Goal: Task Accomplishment & Management: Manage account settings

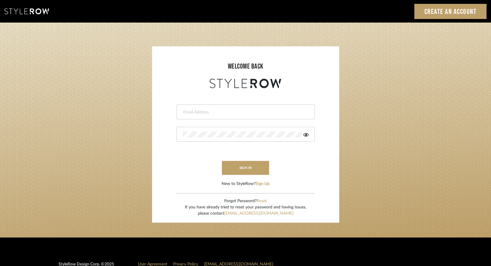
type input "[PERSON_NAME][EMAIL_ADDRESS][DOMAIN_NAME]"
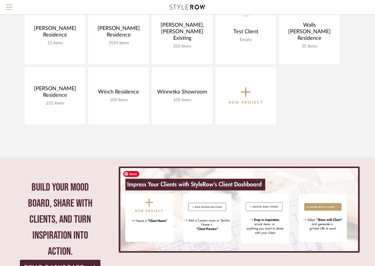
scroll to position [429, 0]
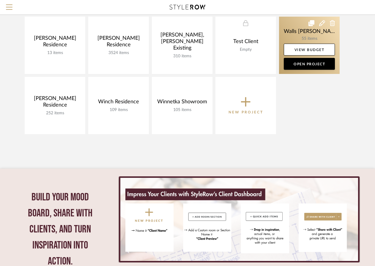
click at [302, 31] on link at bounding box center [309, 45] width 61 height 57
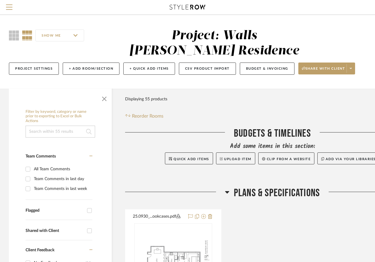
click at [227, 191] on icon at bounding box center [227, 192] width 4 height 2
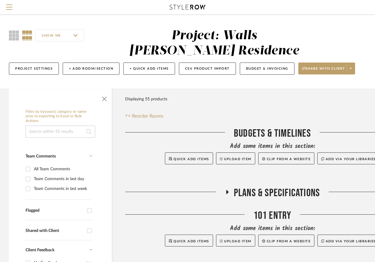
click at [273, 190] on span "Plans & Specifications" at bounding box center [277, 192] width 86 height 13
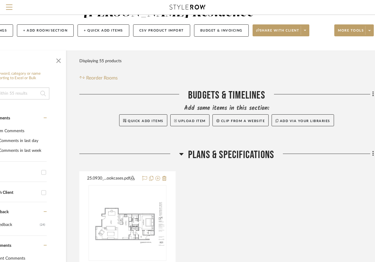
scroll to position [38, 53]
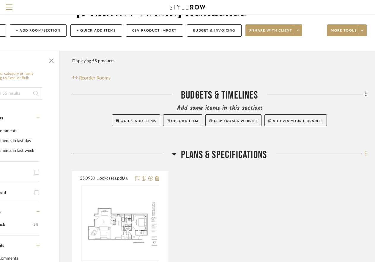
click at [366, 156] on icon at bounding box center [365, 153] width 1 height 5
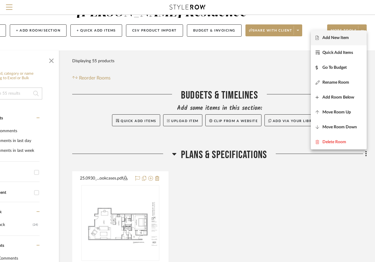
click at [321, 36] on fa-icon at bounding box center [319, 38] width 7 height 4
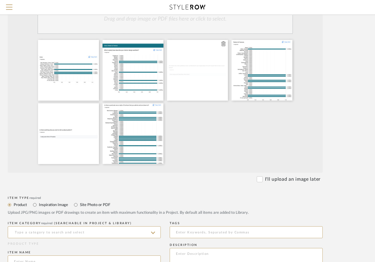
scroll to position [135, 49]
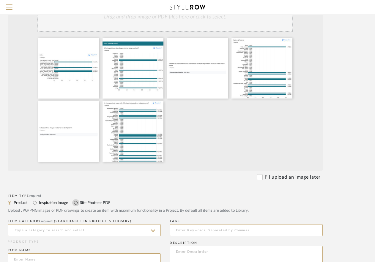
click at [76, 202] on input "Site Photo or PDF" at bounding box center [75, 202] width 7 height 7
radio input "true"
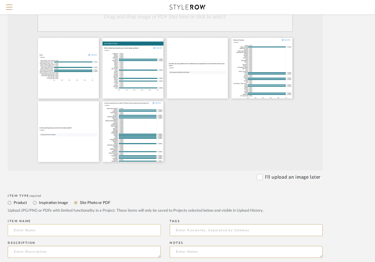
click at [23, 232] on input at bounding box center [84, 230] width 153 height 12
click at [26, 229] on input "Questinnaire Answers" at bounding box center [84, 230] width 153 height 12
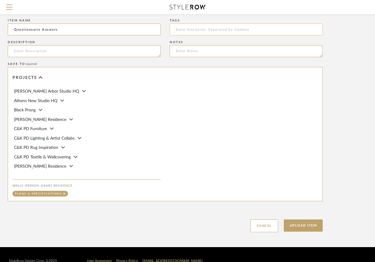
scroll to position [348, 49]
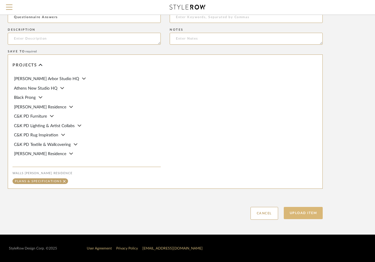
type input "Questionnaire Answers"
click at [303, 209] on button "Upload Item" at bounding box center [303, 213] width 39 height 12
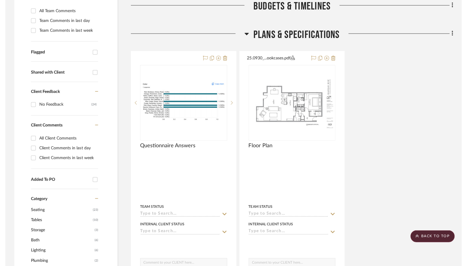
scroll to position [171, 0]
